Goal: Information Seeking & Learning: Find specific fact

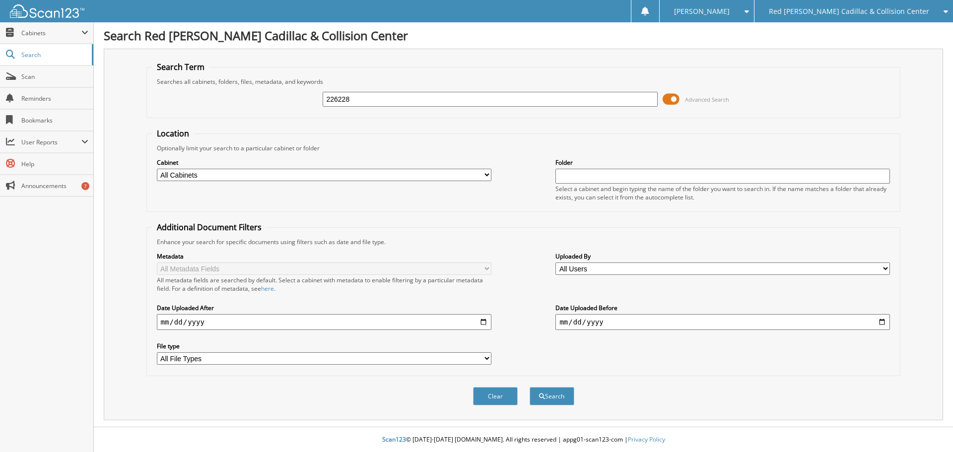
type input "226228"
click at [530, 387] on button "Search" at bounding box center [552, 396] width 45 height 18
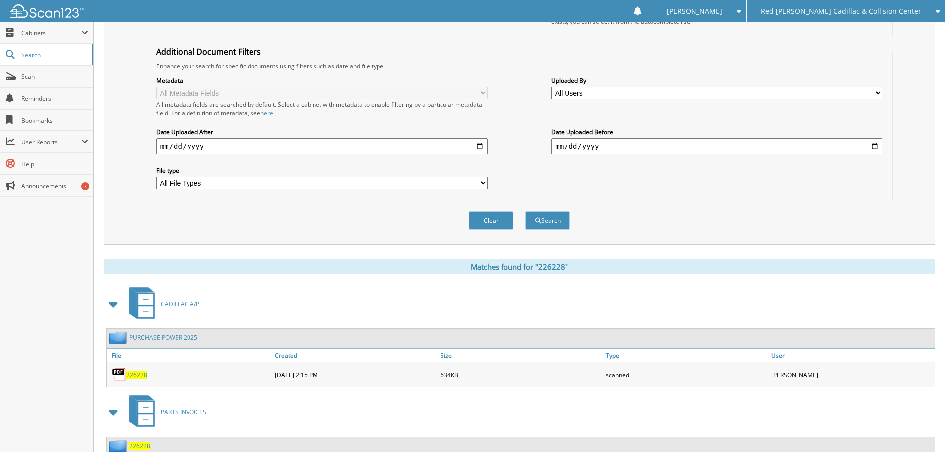
scroll to position [274, 0]
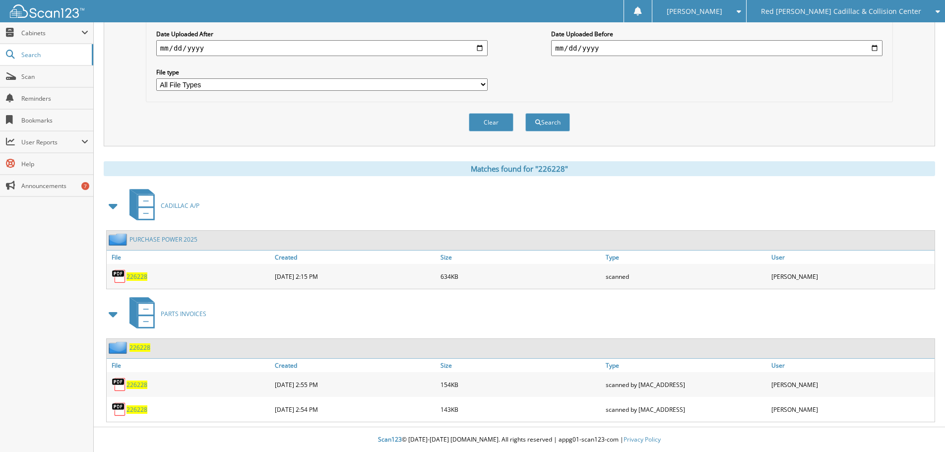
click at [140, 280] on span "226228" at bounding box center [137, 276] width 21 height 8
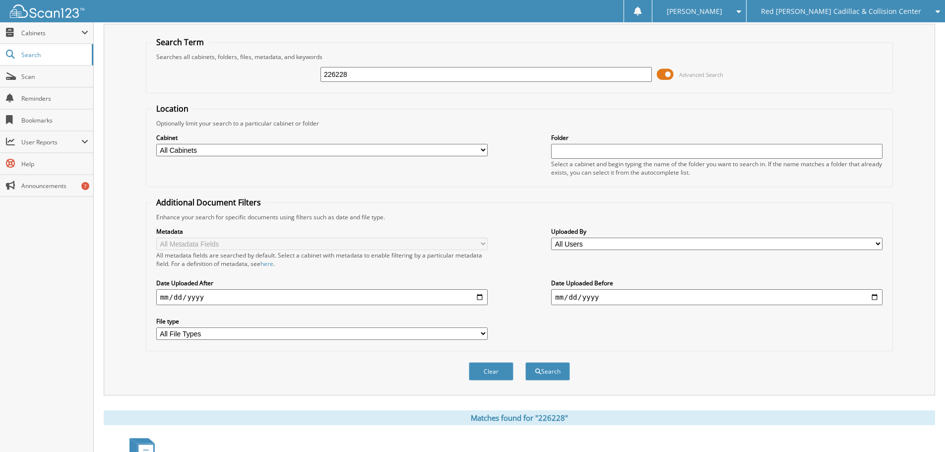
scroll to position [0, 0]
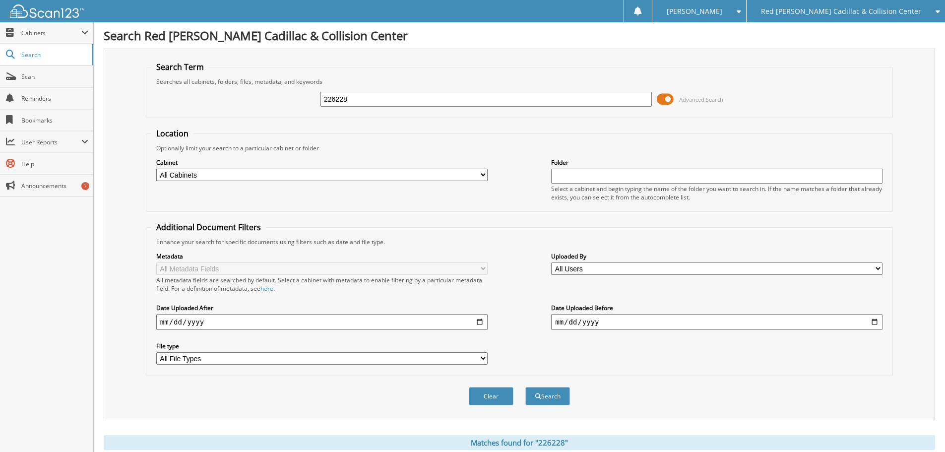
drag, startPoint x: 430, startPoint y: 93, endPoint x: 236, endPoint y: 104, distance: 194.9
click at [236, 104] on div "226228 Advanced Search" at bounding box center [519, 99] width 736 height 27
type input "226416"
click at [526, 387] on button "Search" at bounding box center [548, 396] width 45 height 18
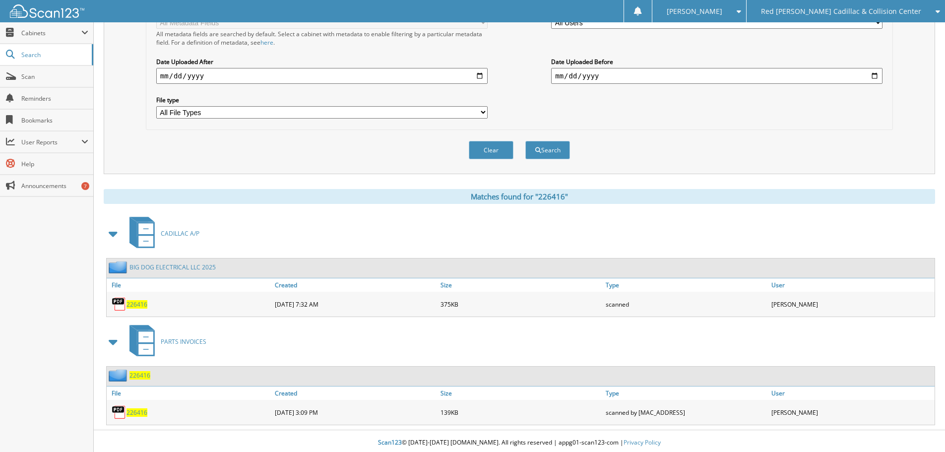
scroll to position [250, 0]
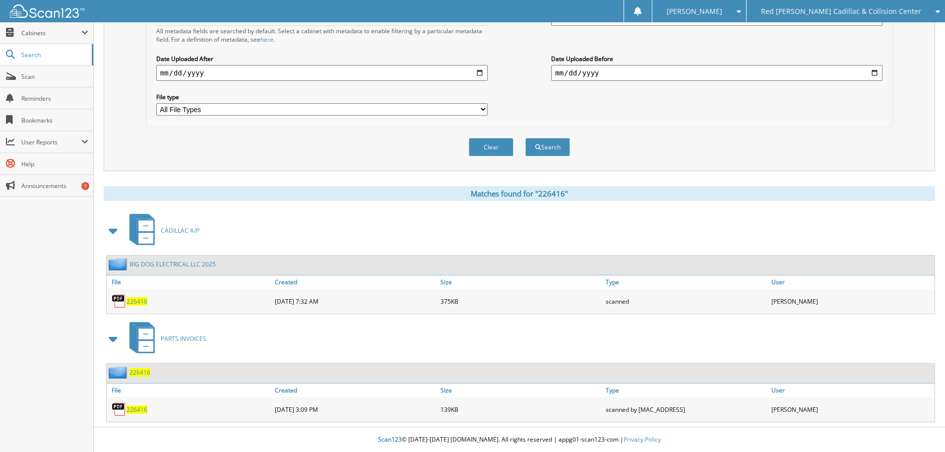
click at [136, 299] on span "226416" at bounding box center [137, 301] width 21 height 8
